Goal: Information Seeking & Learning: Understand process/instructions

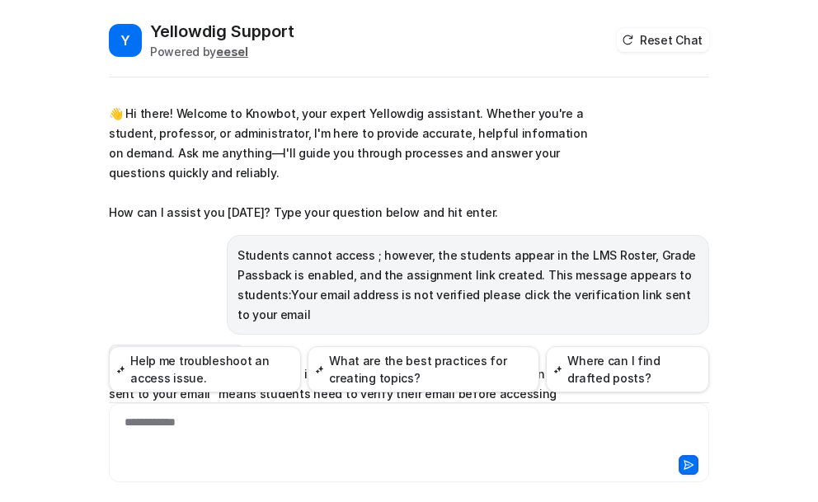
scroll to position [354, 0]
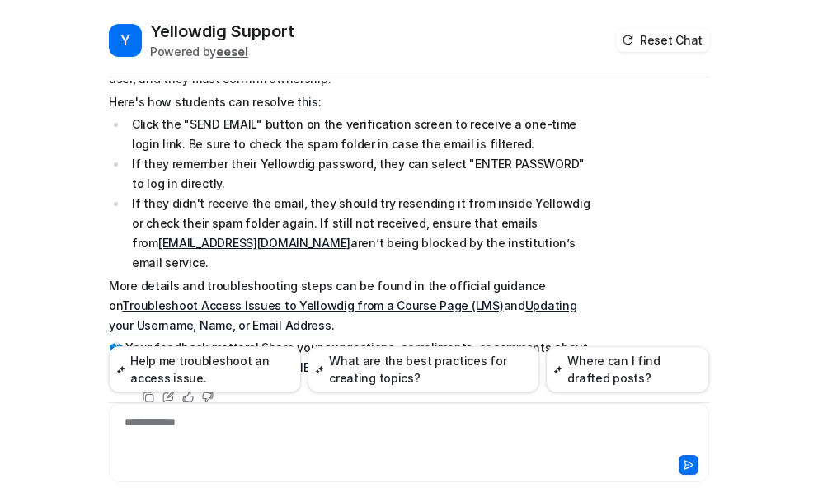
click at [362, 75] on div "Y Yellowdig Support Powered by eesel Reset Chat" at bounding box center [409, 49] width 600 height 58
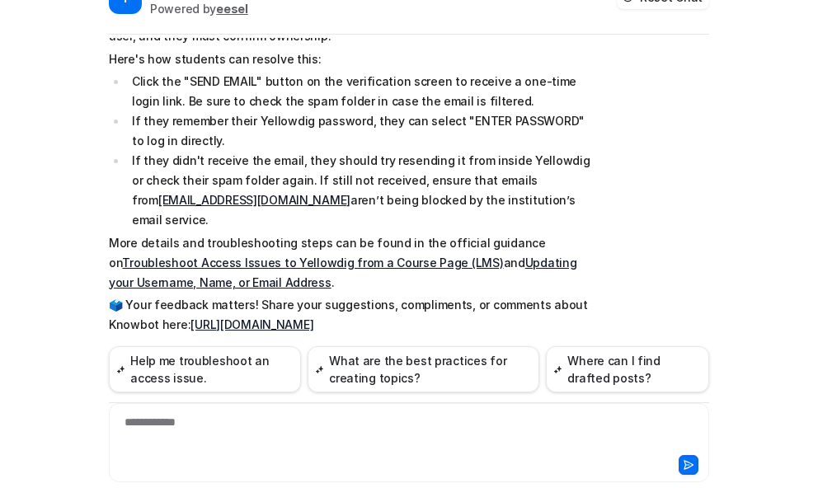
scroll to position [61, 0]
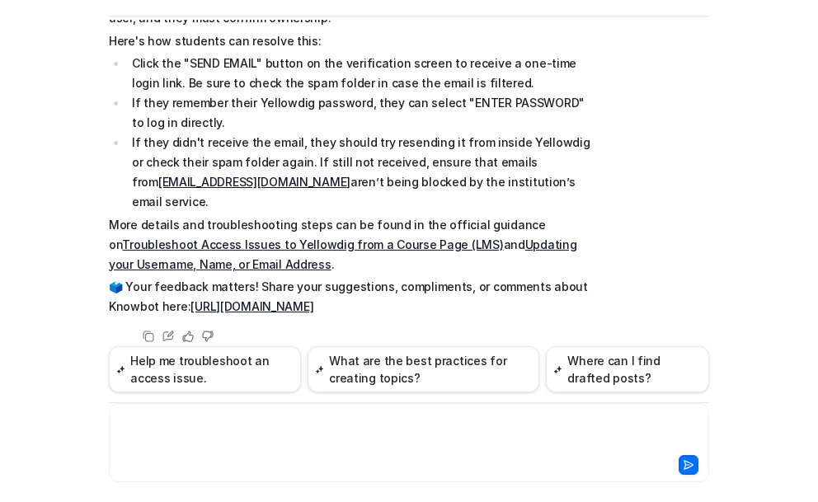
click at [178, 421] on div at bounding box center [409, 433] width 592 height 38
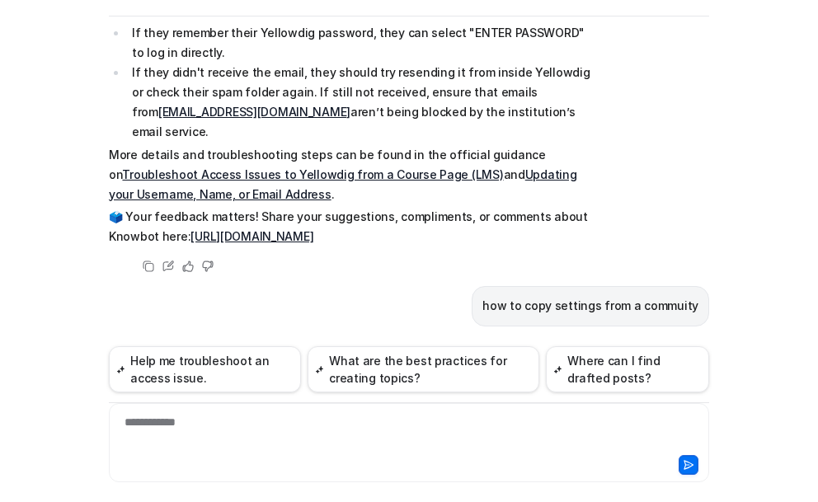
scroll to position [441, 0]
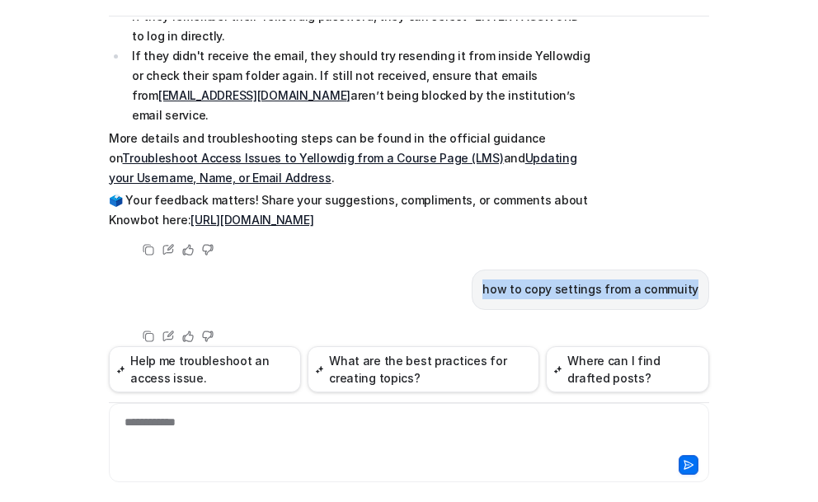
drag, startPoint x: 489, startPoint y: 268, endPoint x: 722, endPoint y: 268, distance: 233.3
click at [722, 268] on div "Y Yellowdig Support Powered by eesel Reset Chat 👋 Hi there! Welcome to Knowbot,…" at bounding box center [409, 251] width 818 height 502
copy p "how to copy settings from a commuity"
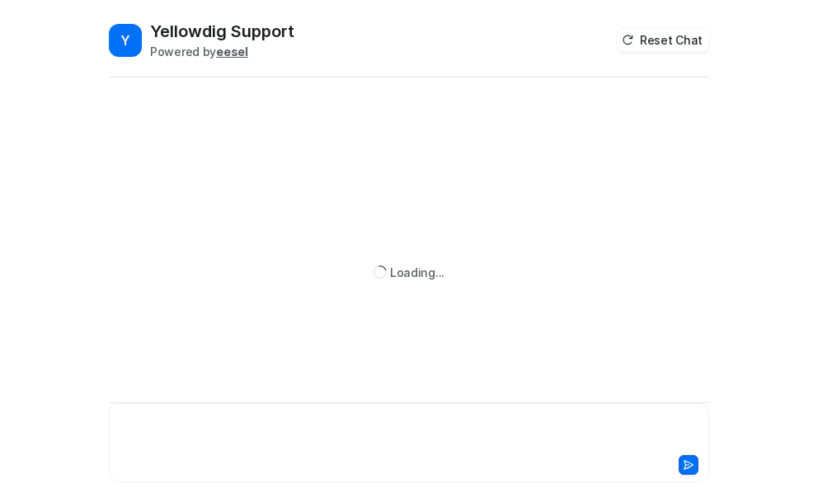
click at [196, 427] on div at bounding box center [409, 433] width 592 height 38
paste div
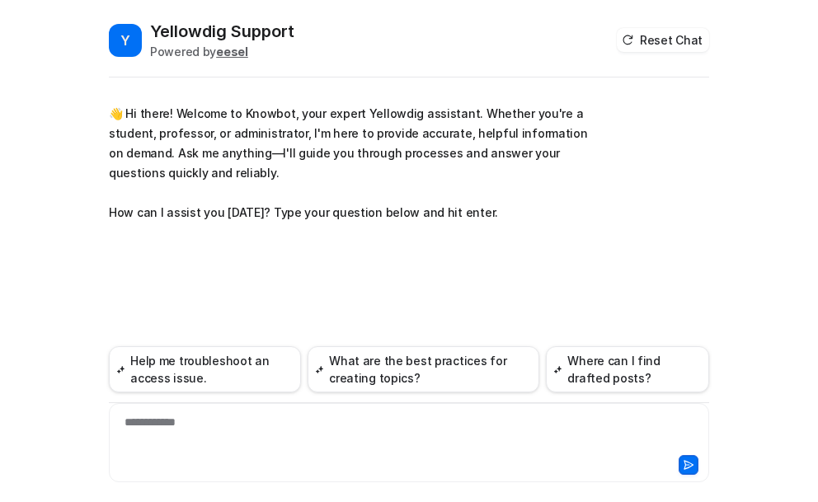
click at [206, 423] on div "**********" at bounding box center [409, 433] width 592 height 38
paste div
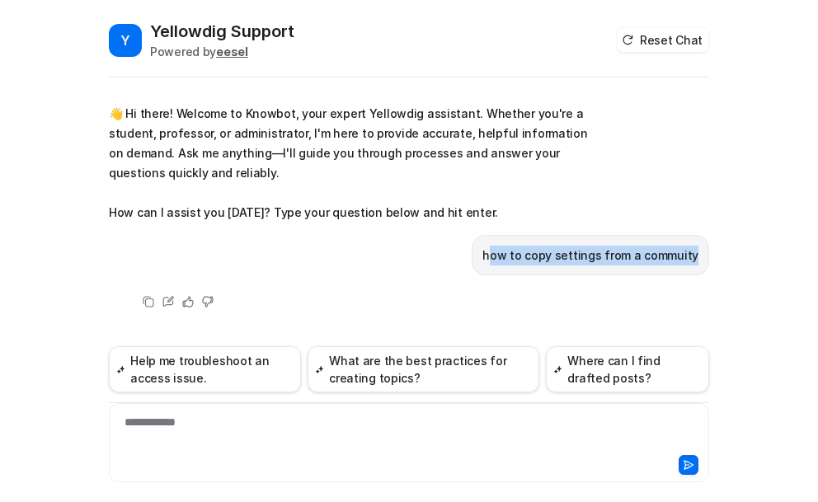
drag, startPoint x: 501, startPoint y: 255, endPoint x: 702, endPoint y: 243, distance: 201.5
click at [702, 243] on div "how to copy settings from a commuity" at bounding box center [589, 255] width 237 height 40
click at [706, 256] on div "how to copy settings from a commuity" at bounding box center [589, 255] width 237 height 40
drag, startPoint x: 703, startPoint y: 256, endPoint x: 458, endPoint y: 251, distance: 244.9
click at [458, 251] on div "how to copy settings from a commuity" at bounding box center [409, 255] width 600 height 40
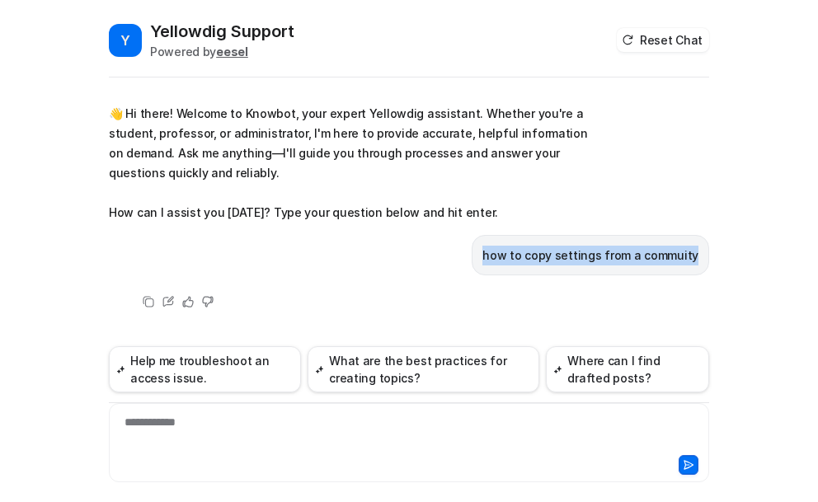
copy p "how to copy settings from a commuity"
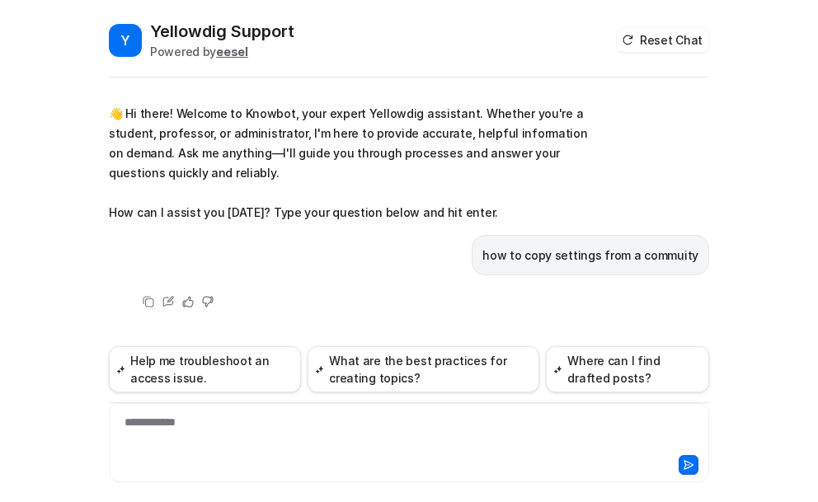
click at [161, 417] on div "**********" at bounding box center [409, 433] width 592 height 38
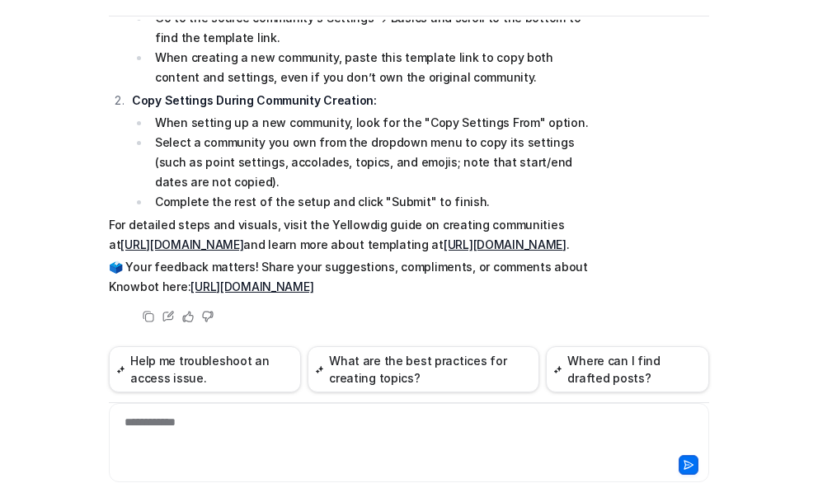
scroll to position [345, 0]
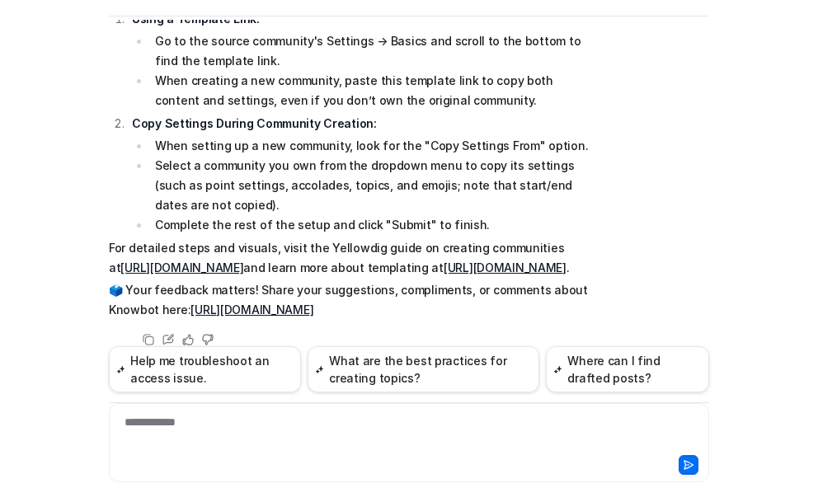
click at [201, 268] on link "https://support.yellowdig.co/hc/en-us/articles/14092291360404-Create-a-New-Yell…" at bounding box center [181, 267] width 123 height 14
click at [167, 426] on div "**********" at bounding box center [409, 433] width 592 height 38
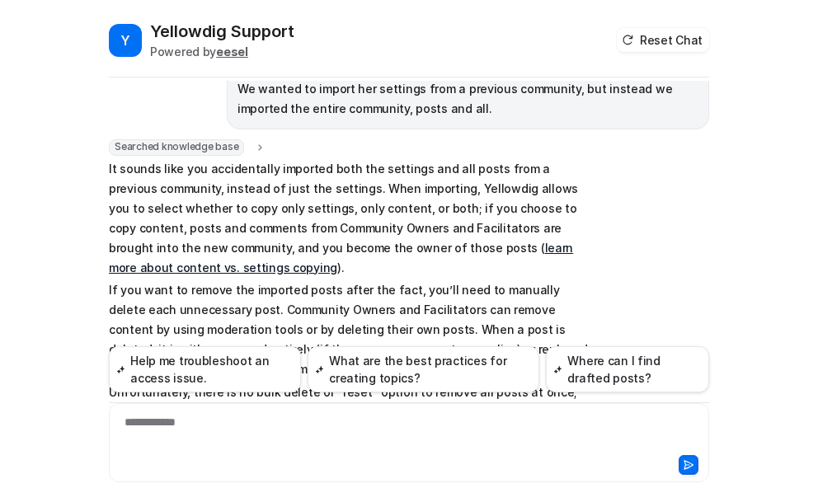
scroll to position [778, 0]
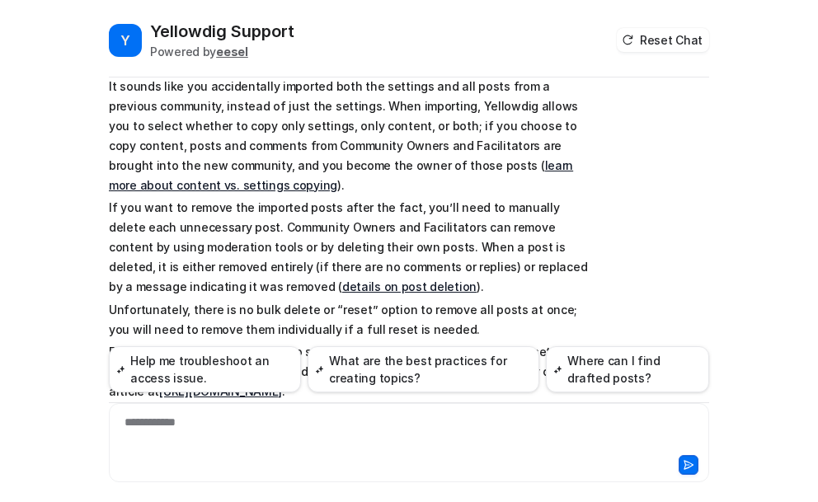
click at [471, 192] on link "learn more about content vs. settings copying" at bounding box center [341, 175] width 464 height 34
